Goal: Find specific page/section

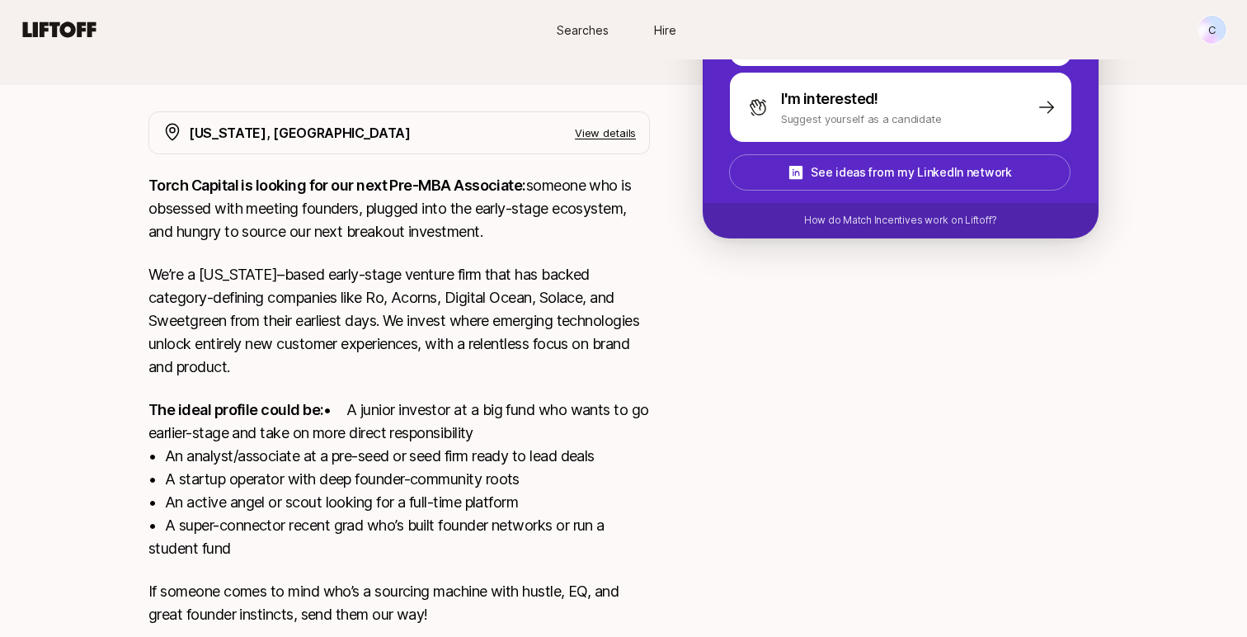
scroll to position [528, 0]
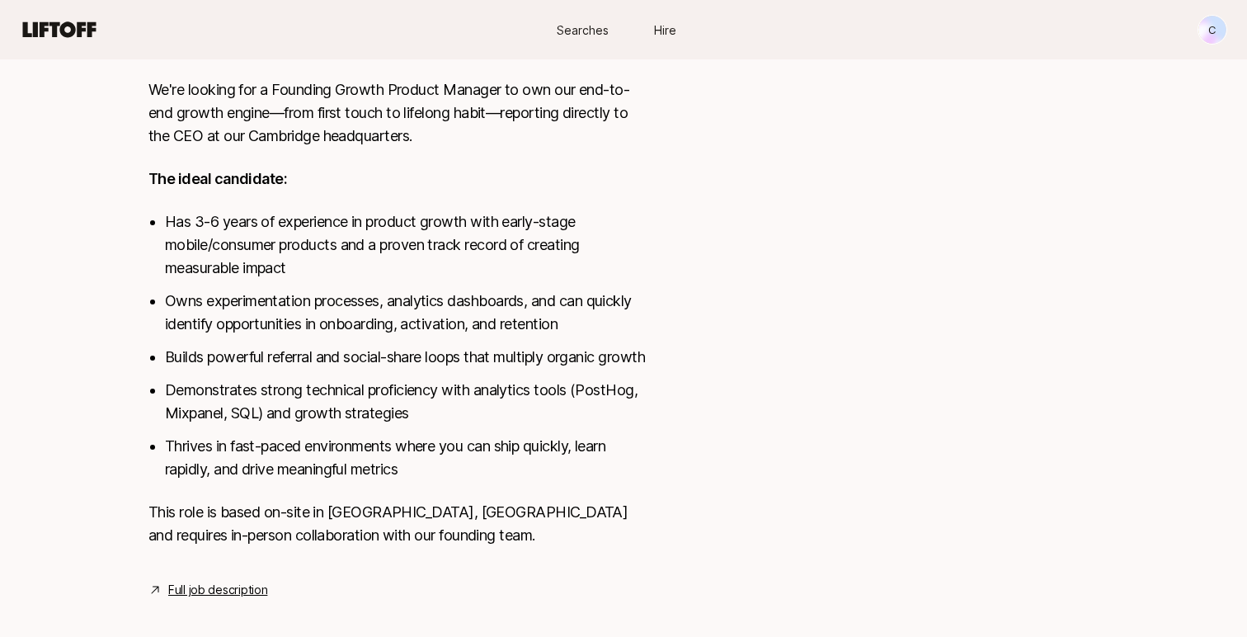
scroll to position [706, 0]
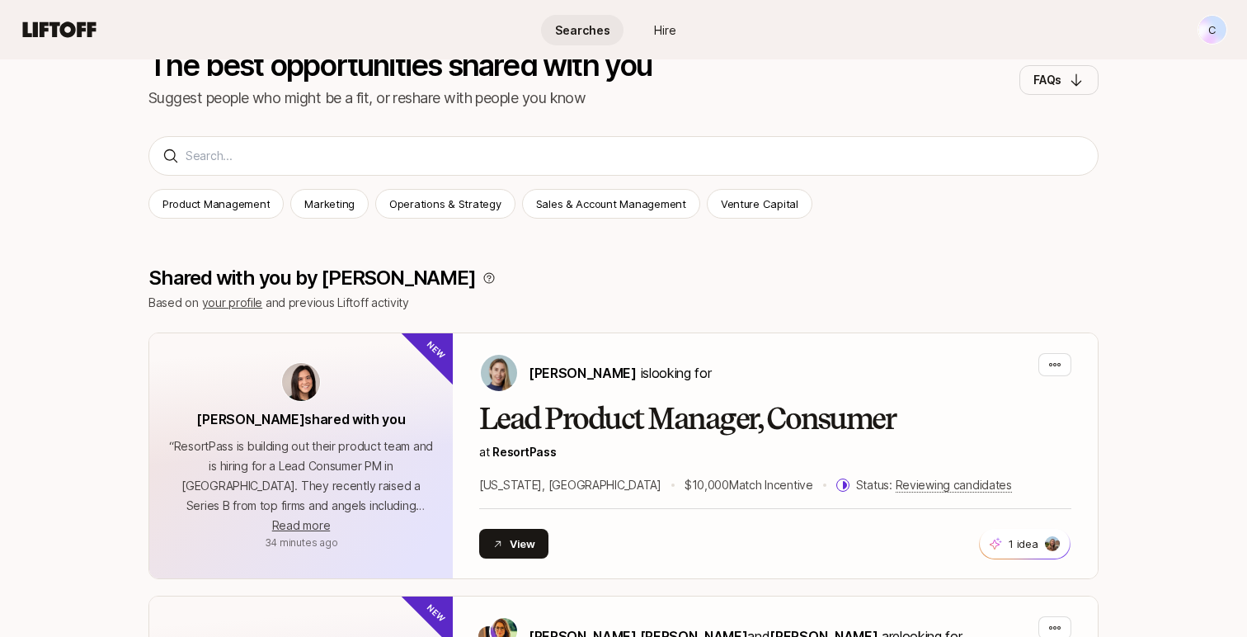
scroll to position [308, 0]
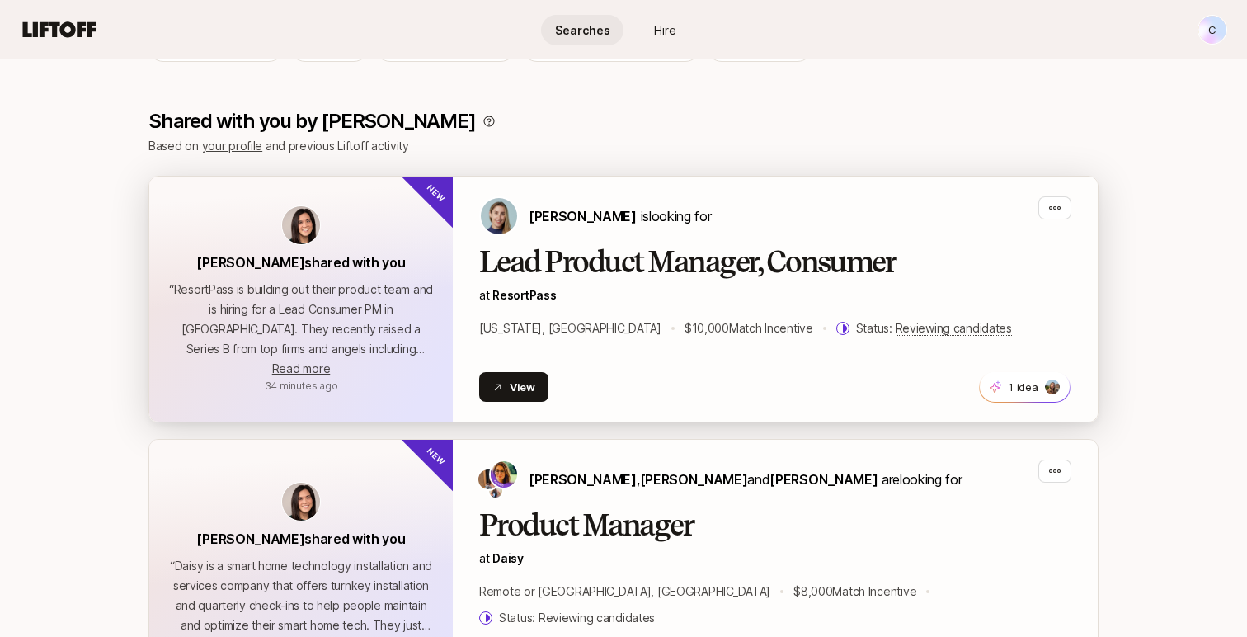
click at [699, 285] on div "Lead Product Manager, Consumer at ResortPass [US_STATE], [GEOGRAPHIC_DATA] $10,…" at bounding box center [775, 292] width 592 height 92
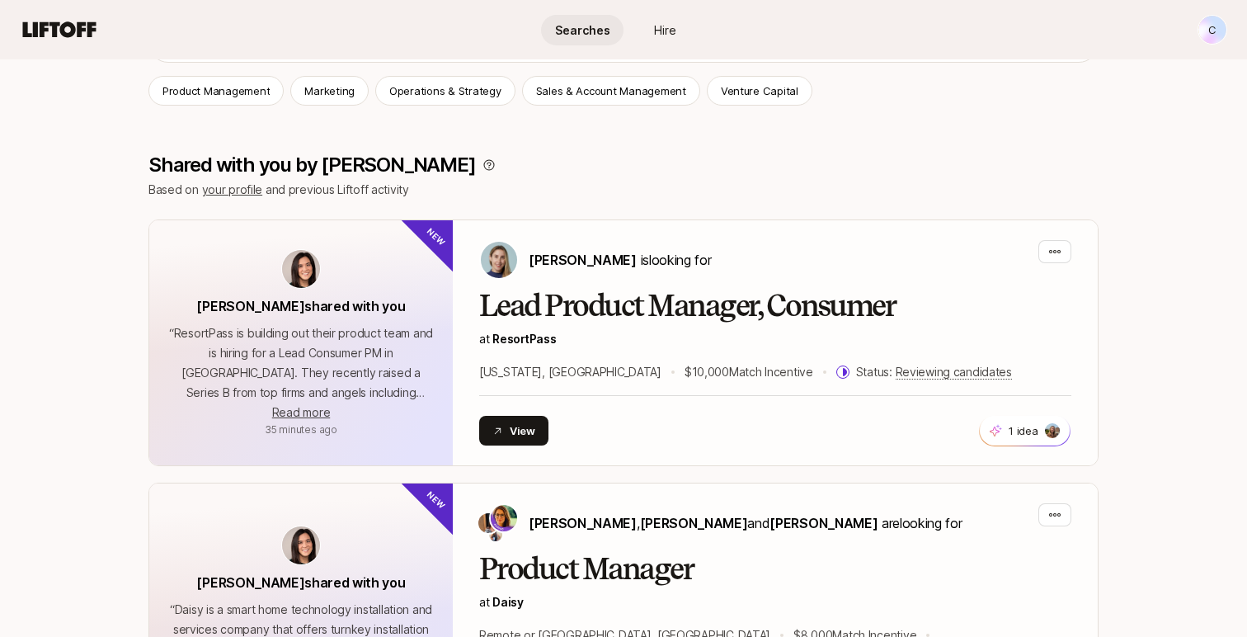
scroll to position [282, 0]
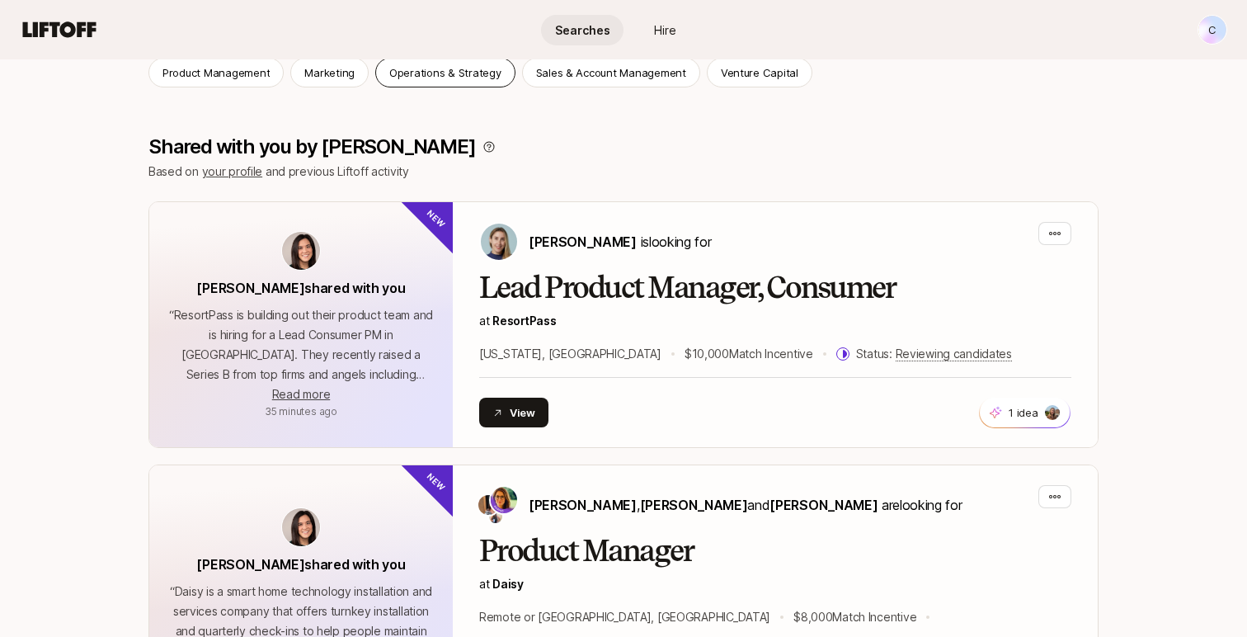
click at [452, 73] on p "Operations & Strategy" at bounding box center [445, 72] width 112 height 16
